Goal: Check status: Check status

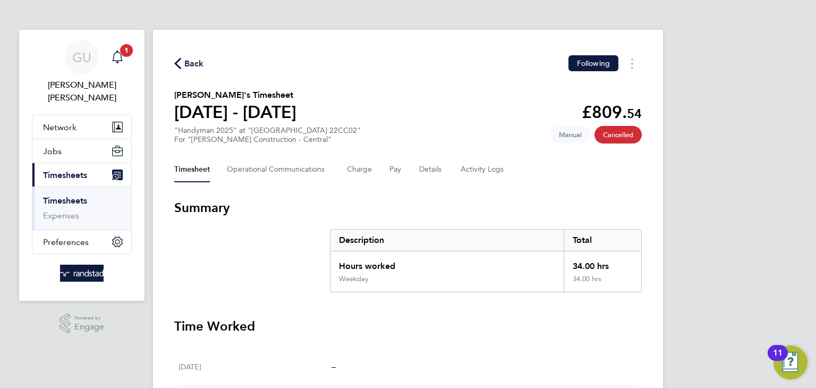
click at [122, 55] on span "1" at bounding box center [126, 50] width 13 height 13
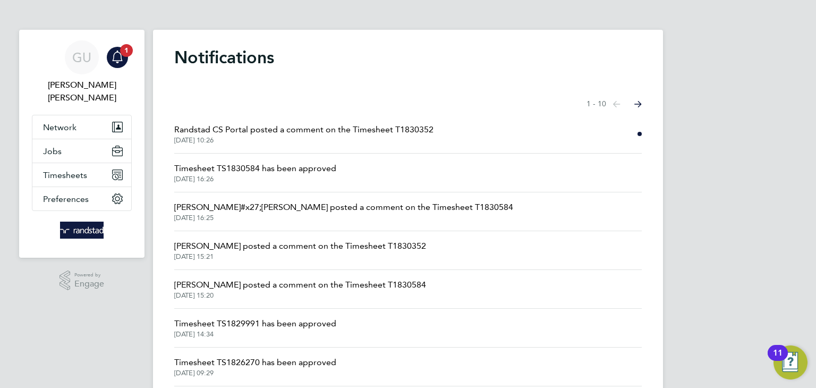
click at [345, 134] on span "Randstad CS Portal posted a comment on the Timesheet T1830352" at bounding box center [303, 129] width 259 height 13
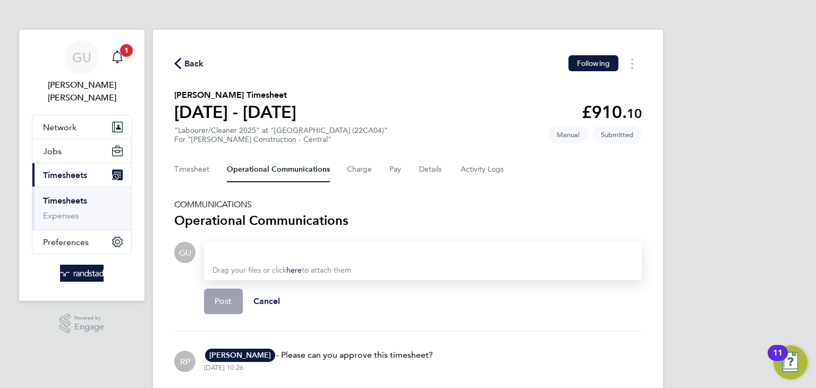
click at [118, 50] on icon "Main navigation" at bounding box center [117, 56] width 13 height 13
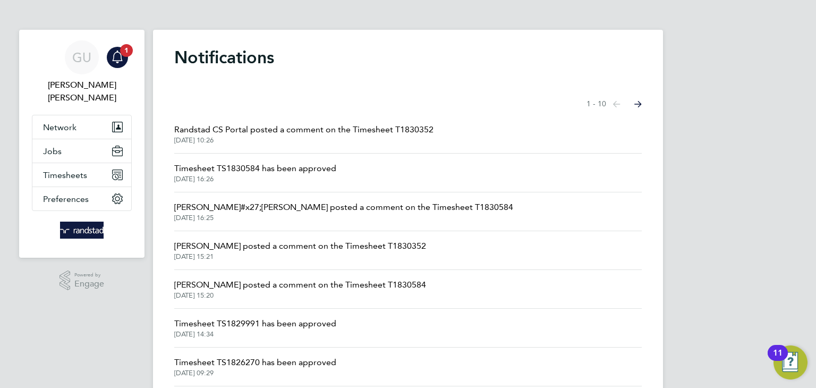
click at [364, 170] on li "Timesheet TS1830584 has been approved 30 Sep 2025, 16:26" at bounding box center [407, 172] width 467 height 39
click at [305, 167] on span "Timesheet TS1830584 has been approved" at bounding box center [255, 168] width 162 height 13
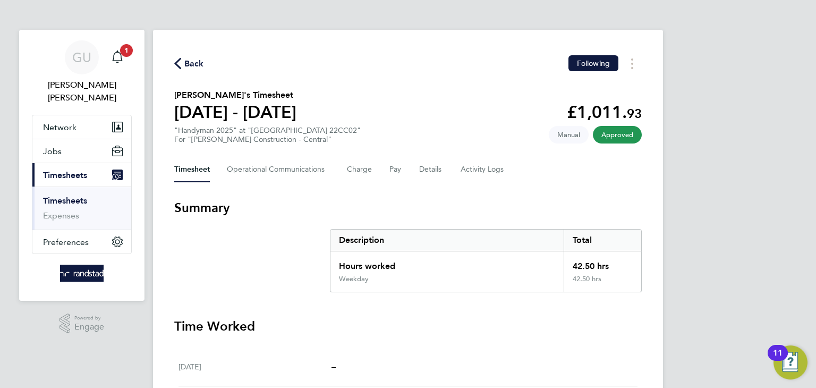
click at [195, 60] on span "Back" at bounding box center [194, 63] width 20 height 13
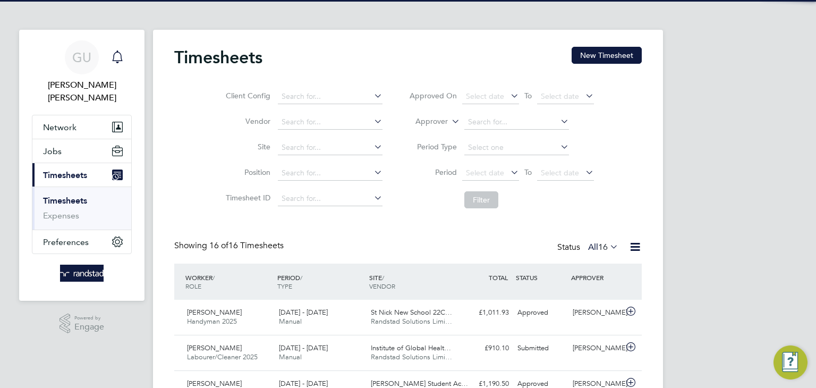
click at [122, 53] on icon "Main navigation" at bounding box center [117, 56] width 13 height 13
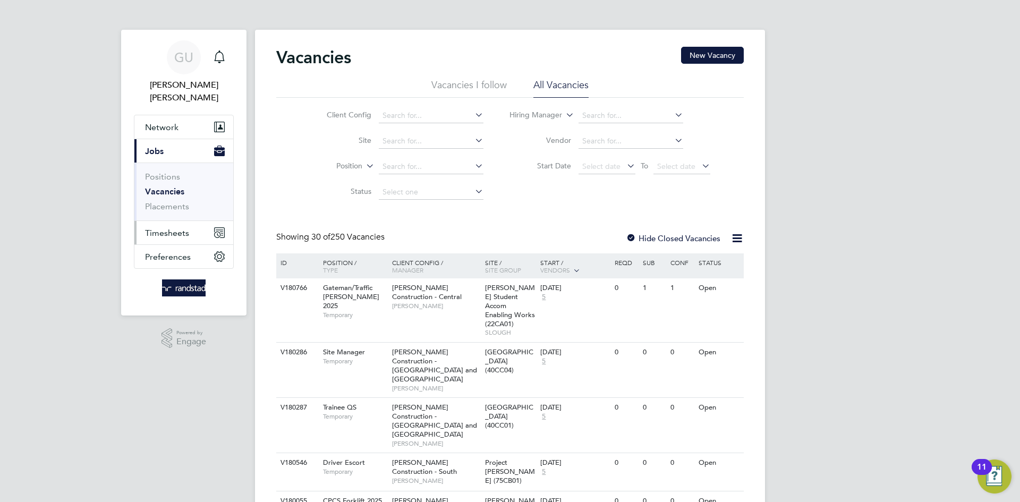
click at [172, 228] on span "Timesheets" at bounding box center [167, 233] width 44 height 10
click at [189, 221] on button "Timesheets" at bounding box center [183, 232] width 99 height 23
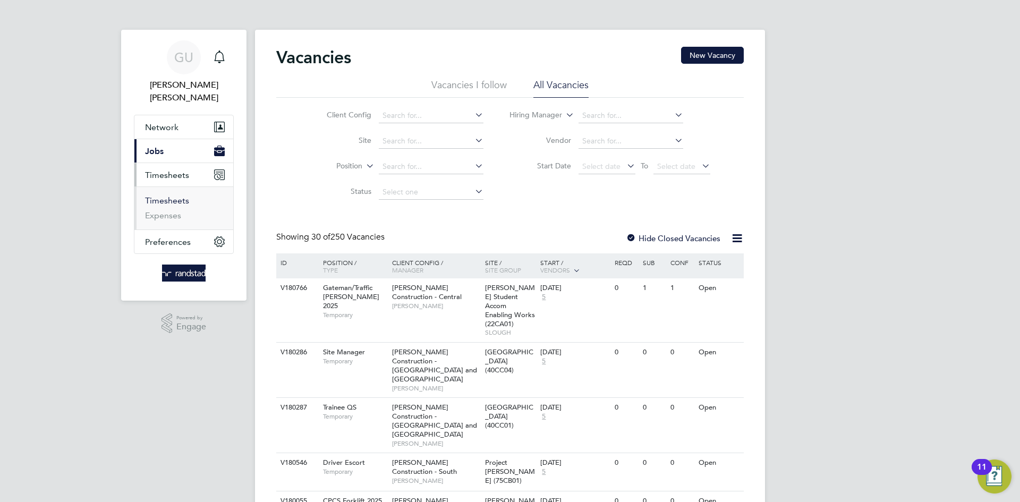
click at [174, 195] on link "Timesheets" at bounding box center [167, 200] width 44 height 10
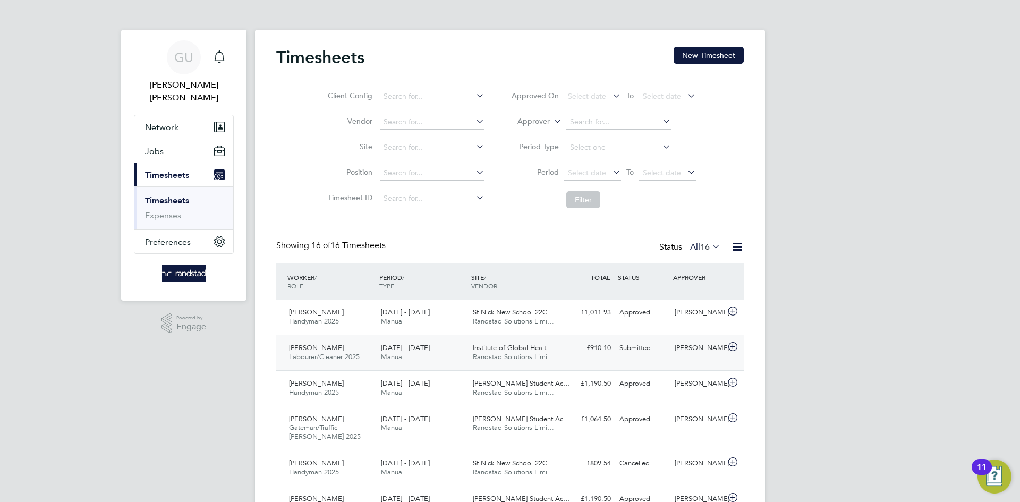
click at [344, 345] on span "[PERSON_NAME]" at bounding box center [316, 347] width 55 height 9
